Goal: Task Accomplishment & Management: Manage account settings

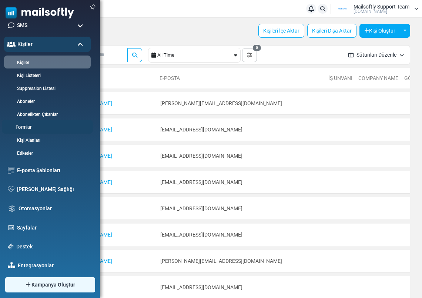
scroll to position [93, 0]
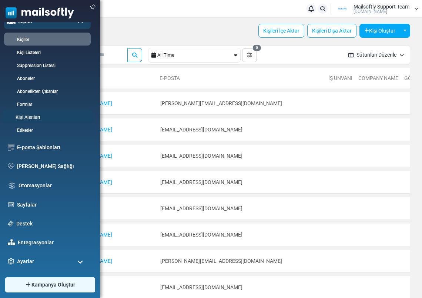
click at [40, 115] on link "Kişi Alanları" at bounding box center [46, 117] width 89 height 7
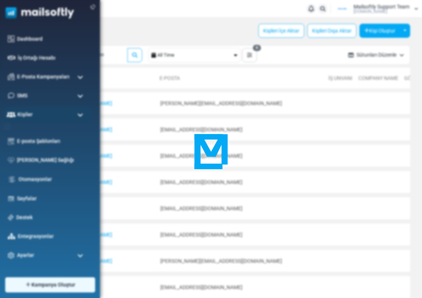
scroll to position [0, 0]
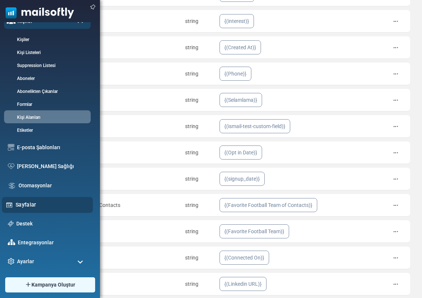
scroll to position [212, 0]
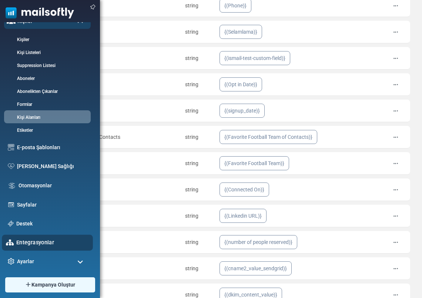
click at [36, 242] on link "Entegrasyonlar" at bounding box center [52, 242] width 73 height 8
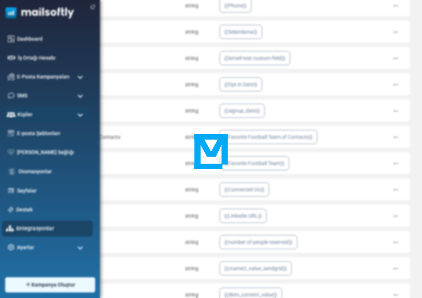
scroll to position [0, 0]
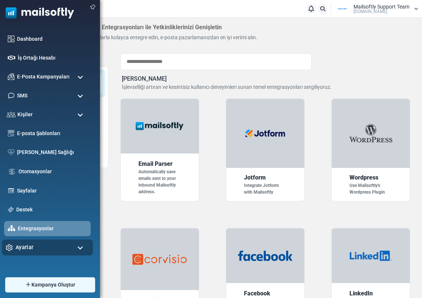
click at [26, 244] on span "Ayarlar" at bounding box center [25, 247] width 18 height 8
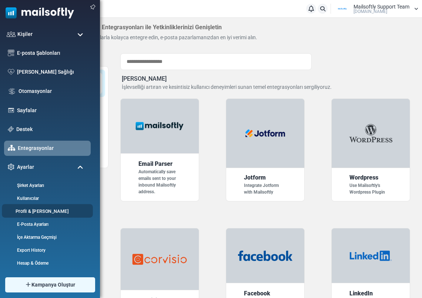
scroll to position [93, 0]
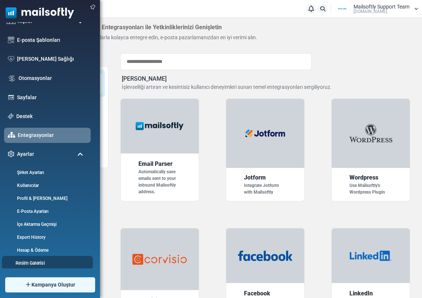
click at [42, 260] on link "Resim Galerisi" at bounding box center [46, 262] width 89 height 7
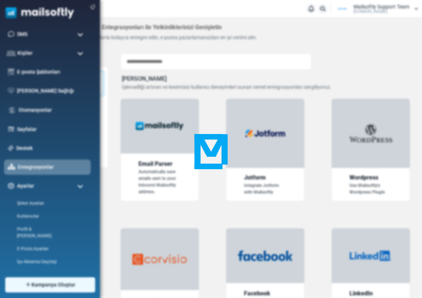
scroll to position [0, 0]
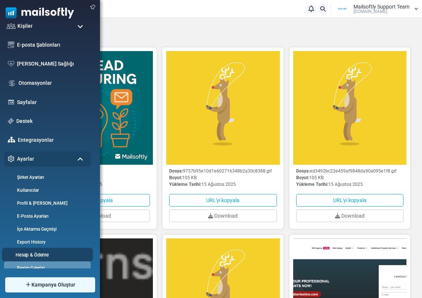
scroll to position [93, 0]
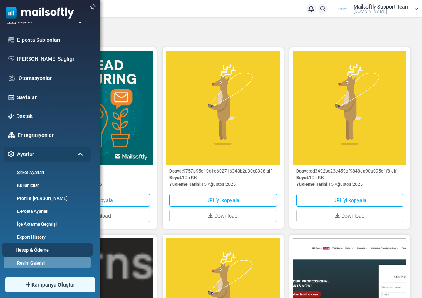
click at [37, 250] on link "Hesap & Ödeme" at bounding box center [46, 249] width 89 height 7
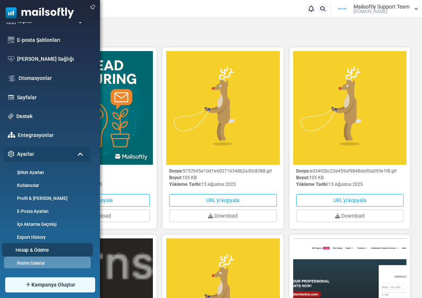
scroll to position [0, 0]
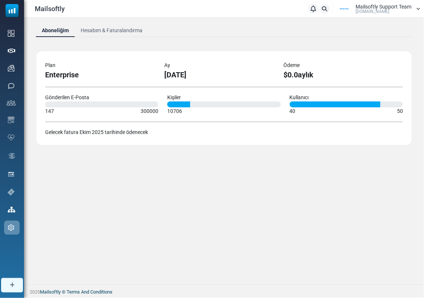
click at [100, 28] on link "Hesabım & Faturalandırma" at bounding box center [112, 30] width 74 height 13
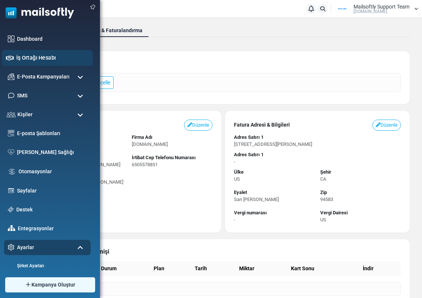
click at [38, 55] on link "İş Ortağı Hesabı" at bounding box center [52, 58] width 73 height 8
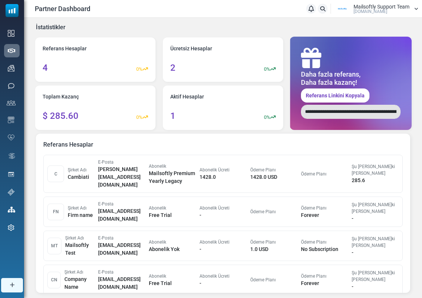
click at [368, 10] on span "[DOMAIN_NAME]" at bounding box center [370, 11] width 34 height 4
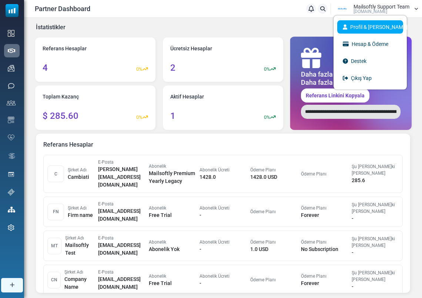
click at [375, 26] on link "Profil & [PERSON_NAME]" at bounding box center [370, 26] width 66 height 13
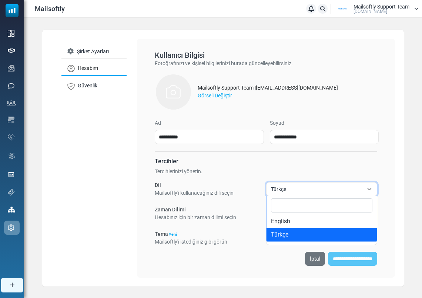
click at [320, 185] on span "Türkçe" at bounding box center [317, 189] width 93 height 9
select select "**"
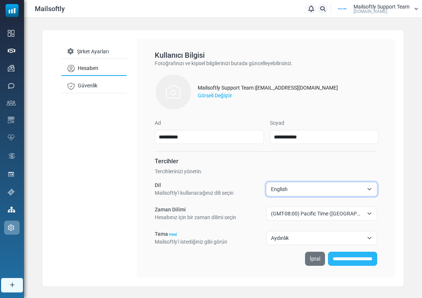
click at [361, 258] on input "**********" at bounding box center [352, 259] width 49 height 14
